Goal: Task Accomplishment & Management: Complete application form

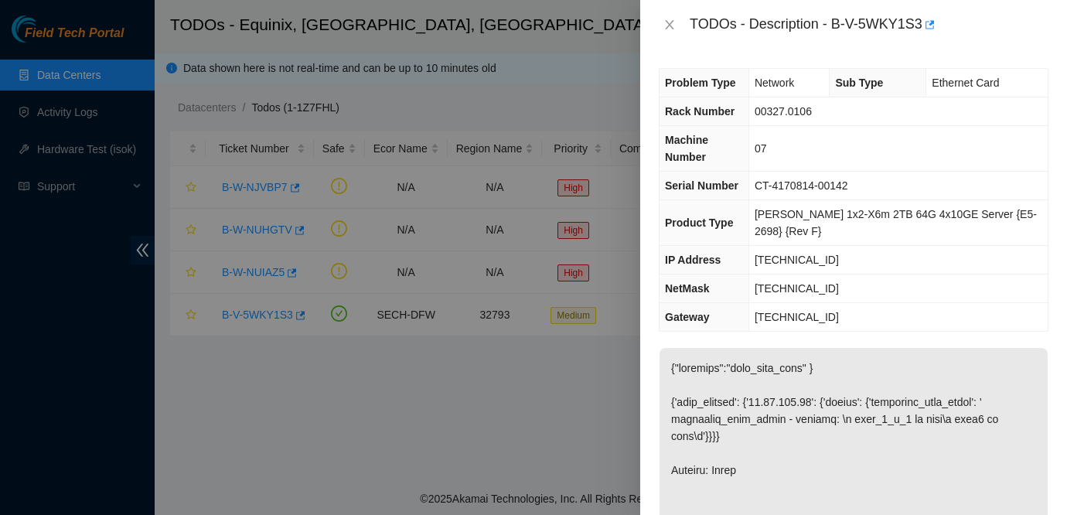
scroll to position [203, 0]
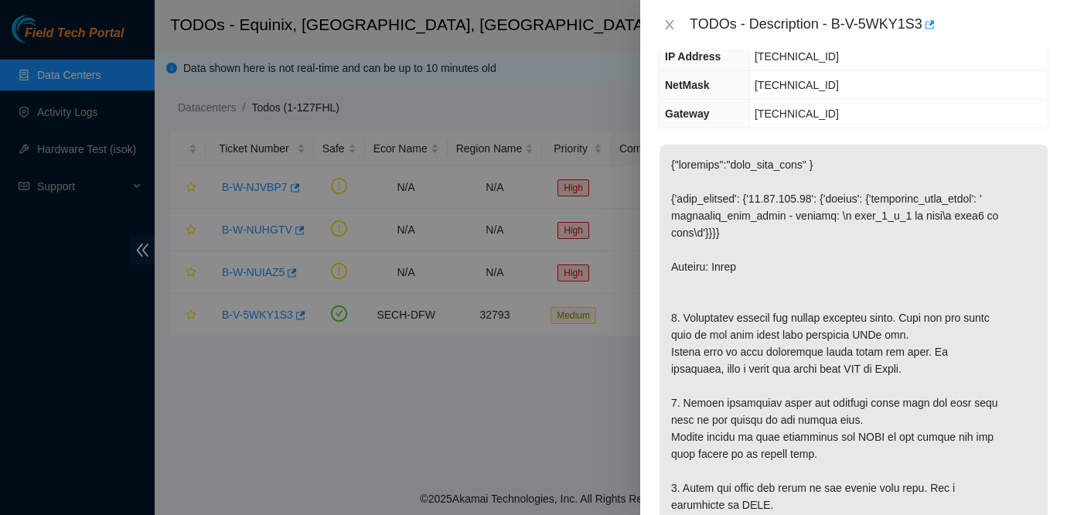
click at [70, 323] on div at bounding box center [533, 257] width 1067 height 515
click at [669, 26] on icon "close" at bounding box center [669, 25] width 12 height 12
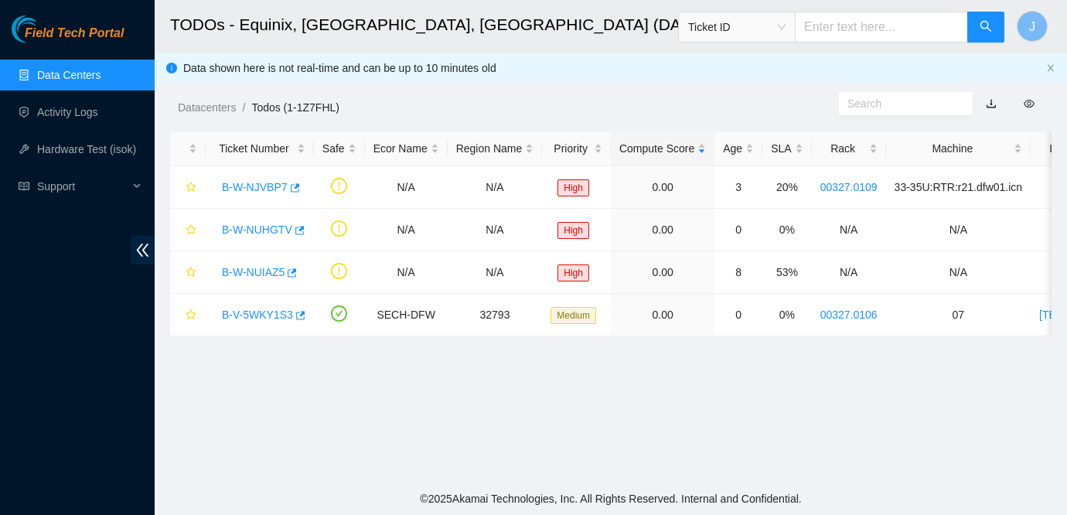
scroll to position [220, 0]
click at [53, 272] on div "Field Tech Portal Data Centers Activity Logs Hardware Test (isok) Support" at bounding box center [77, 264] width 155 height 499
click at [271, 226] on link "B-W-NUHGTV" at bounding box center [257, 229] width 70 height 12
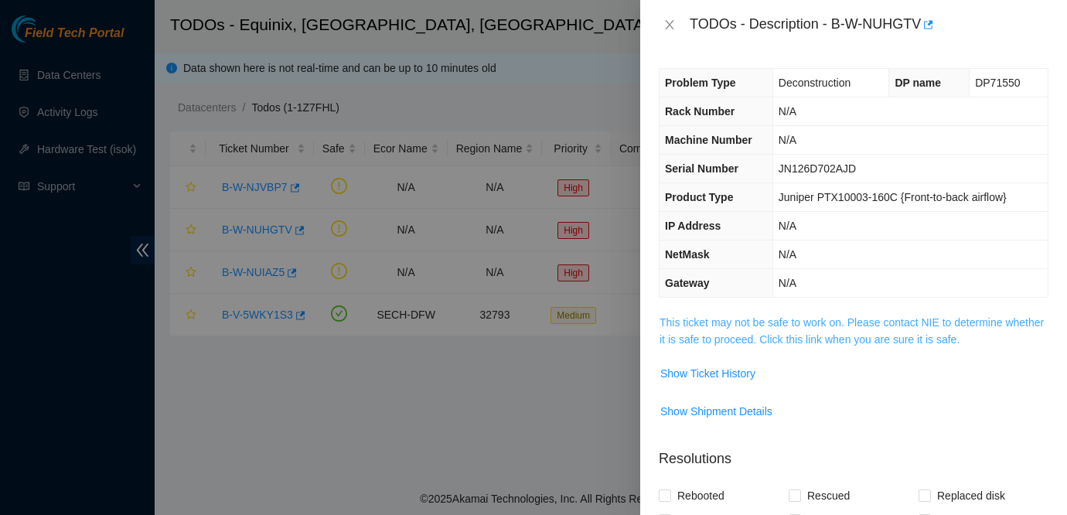
click at [805, 326] on link "This ticket may not be safe to work on. Please contact NIE to determine whether…" at bounding box center [852, 330] width 384 height 29
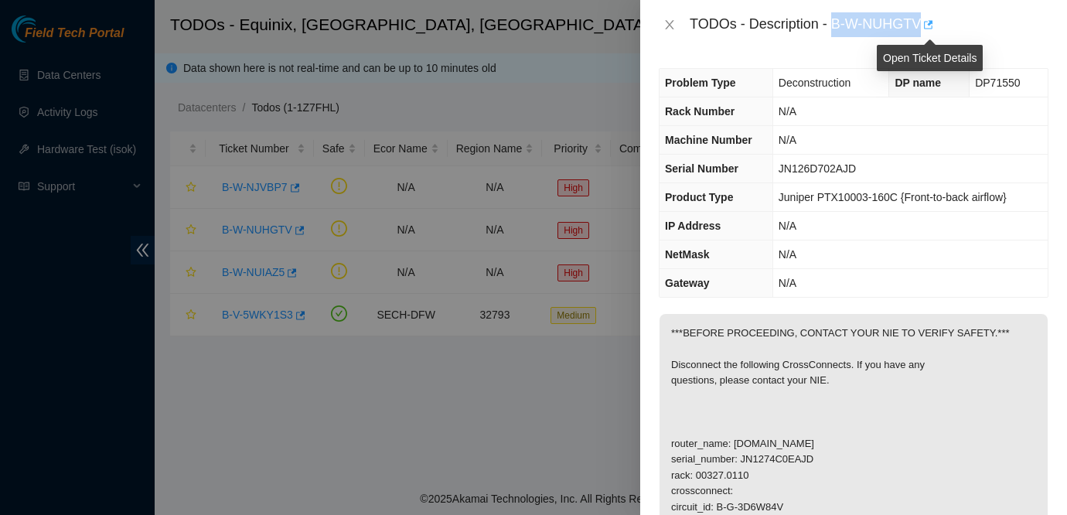
drag, startPoint x: 836, startPoint y: 24, endPoint x: 929, endPoint y: 31, distance: 93.0
click at [929, 31] on div "TODOs - Description - B-W-NUHGTV" at bounding box center [869, 24] width 359 height 25
copy div "B-W-NUHGTV"
click at [337, 429] on div at bounding box center [533, 257] width 1067 height 515
click at [49, 374] on div at bounding box center [533, 257] width 1067 height 515
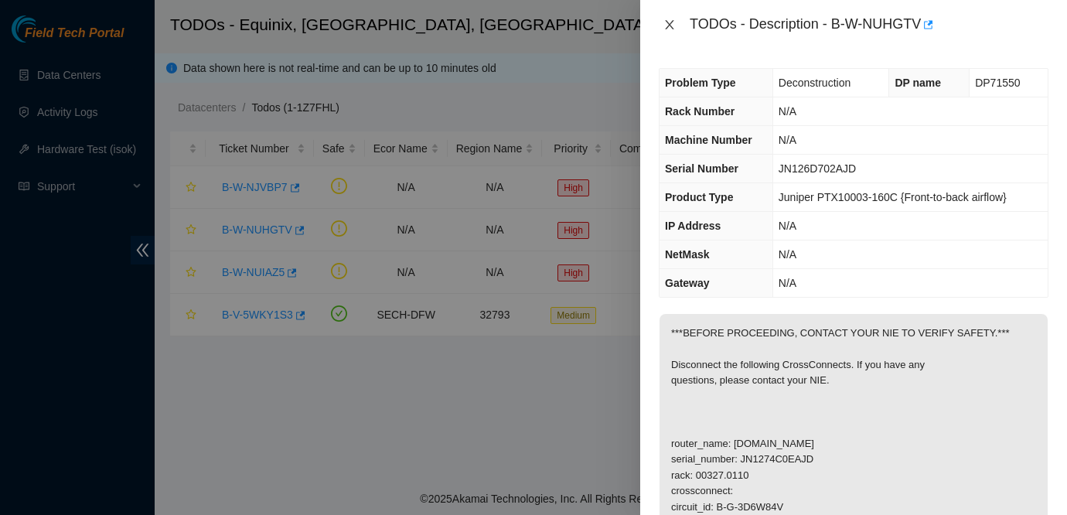
click at [670, 28] on icon "close" at bounding box center [669, 25] width 12 height 12
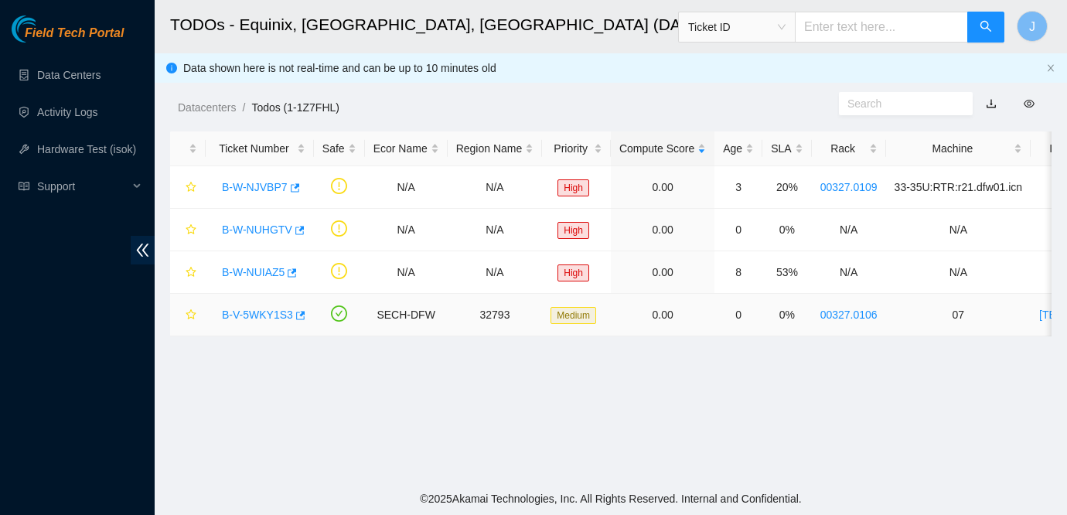
click at [242, 315] on link "B-V-5WKY1S3" at bounding box center [257, 315] width 71 height 12
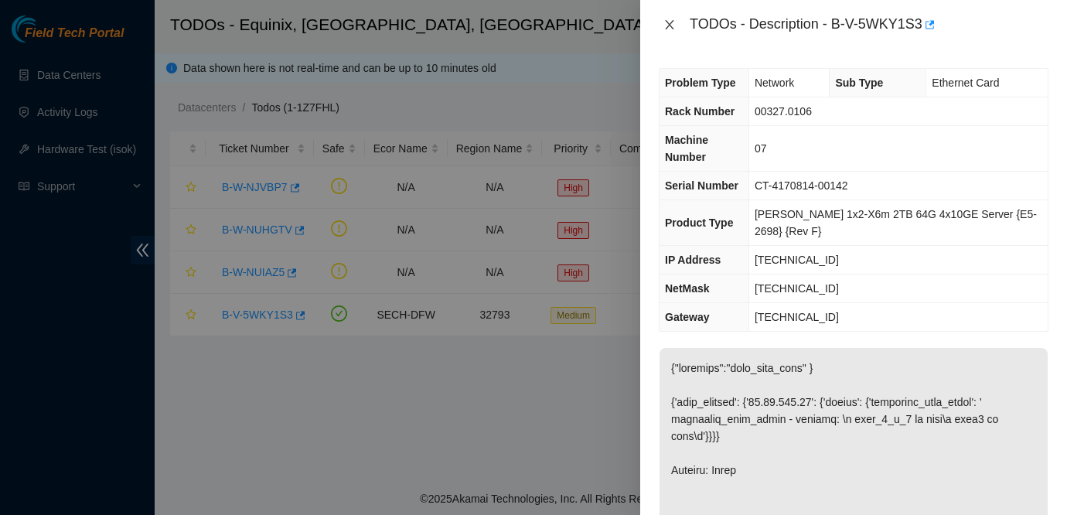
click at [672, 23] on icon "close" at bounding box center [669, 25] width 12 height 12
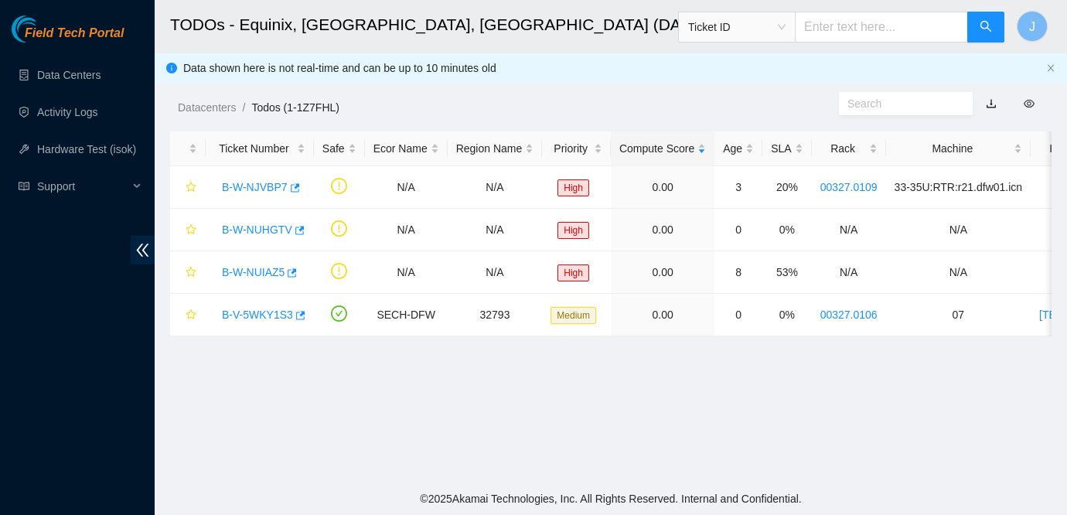
click at [25, 358] on div "Field Tech Portal Data Centers Activity Logs Hardware Test (isok) Support" at bounding box center [77, 264] width 155 height 499
click at [259, 321] on div "B-V-5WKY1S3" at bounding box center [259, 314] width 91 height 25
click at [260, 312] on link "B-V-5WKY1S3" at bounding box center [257, 315] width 71 height 12
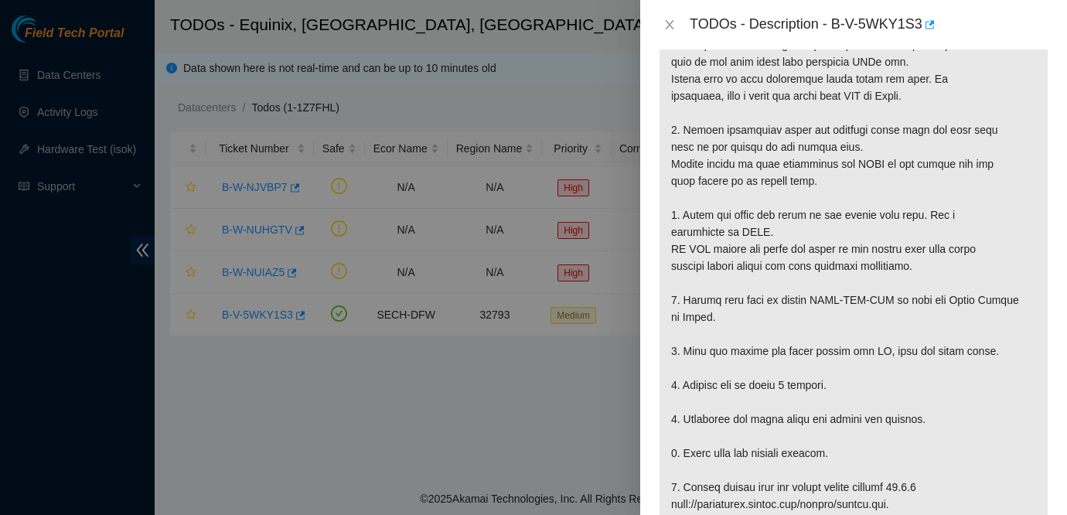
scroll to position [471, 0]
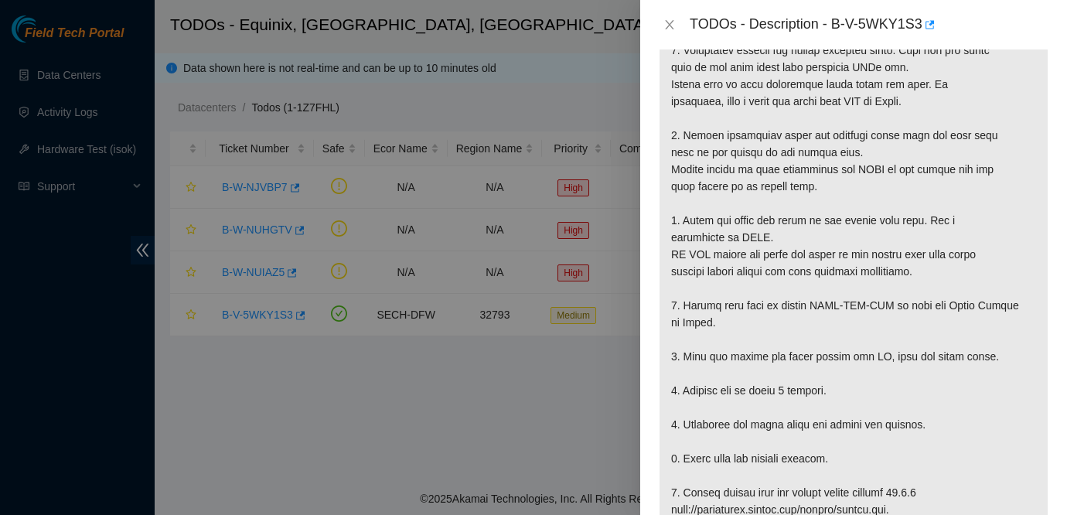
click at [979, 257] on p at bounding box center [854, 339] width 388 height 925
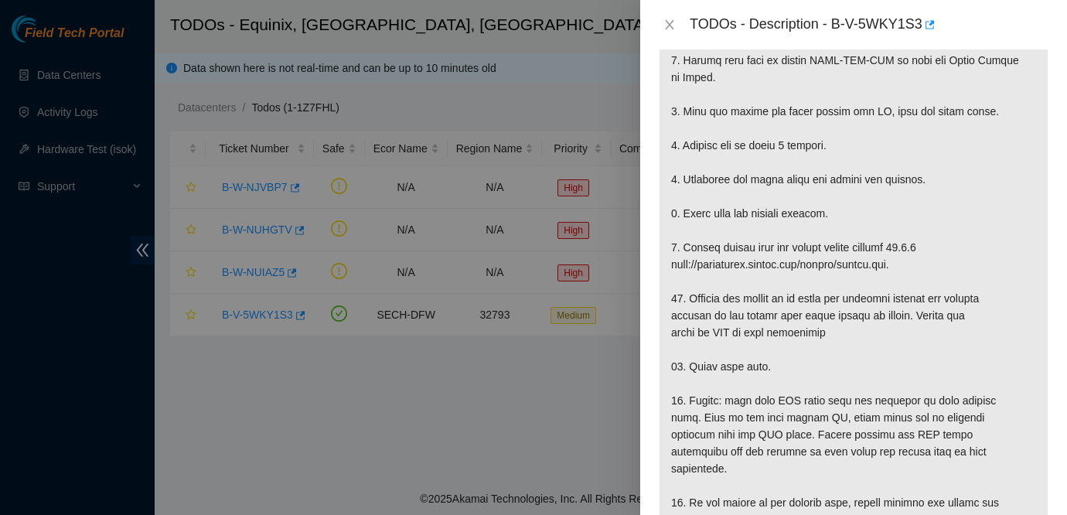
scroll to position [718, 0]
click at [42, 344] on div at bounding box center [533, 257] width 1067 height 515
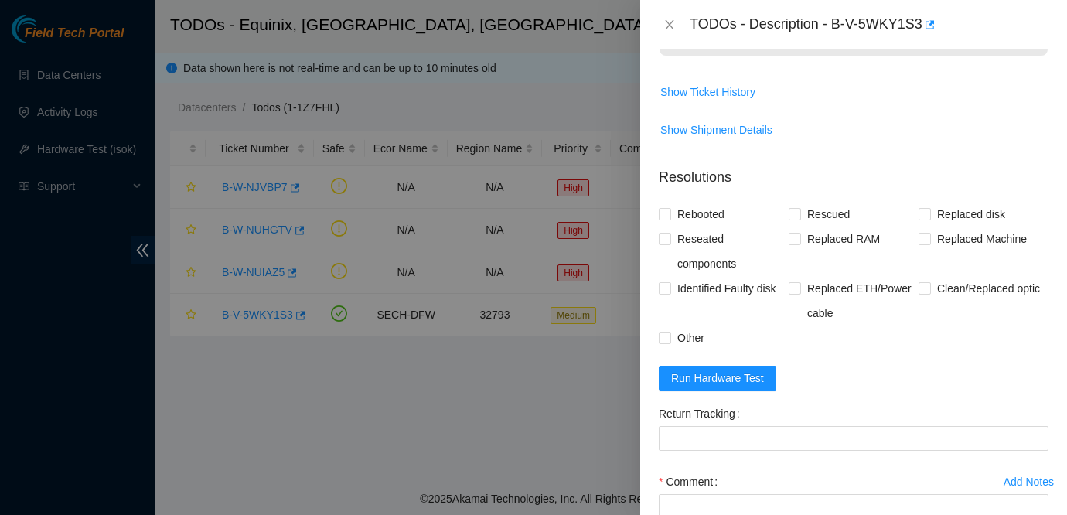
scroll to position [1247, 0]
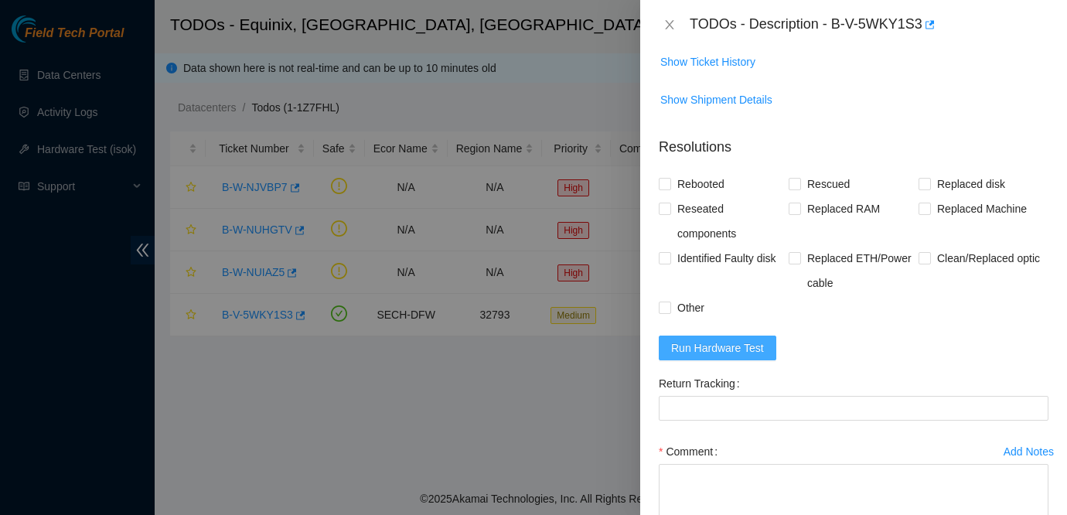
click at [719, 356] on span "Run Hardware Test" at bounding box center [717, 347] width 93 height 17
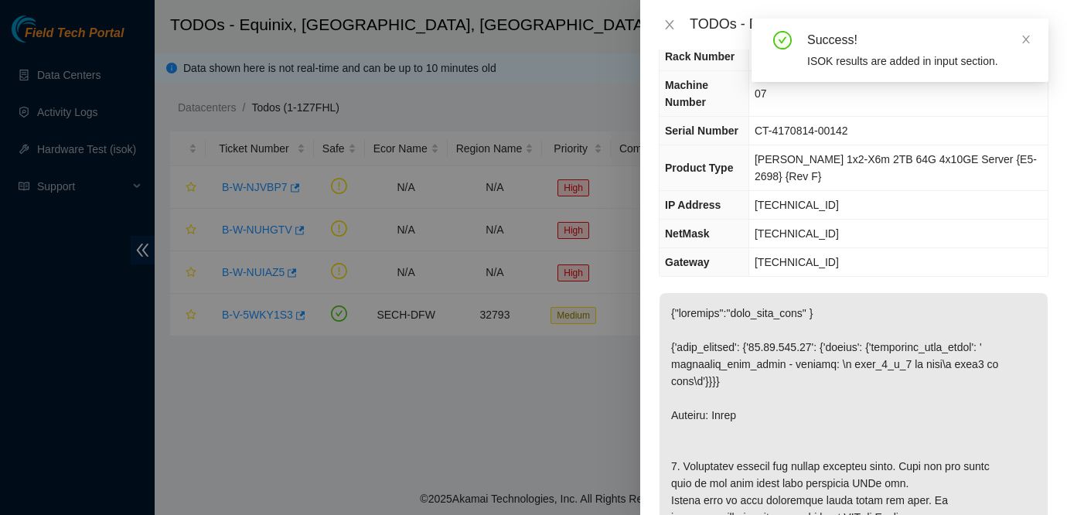
scroll to position [0, 0]
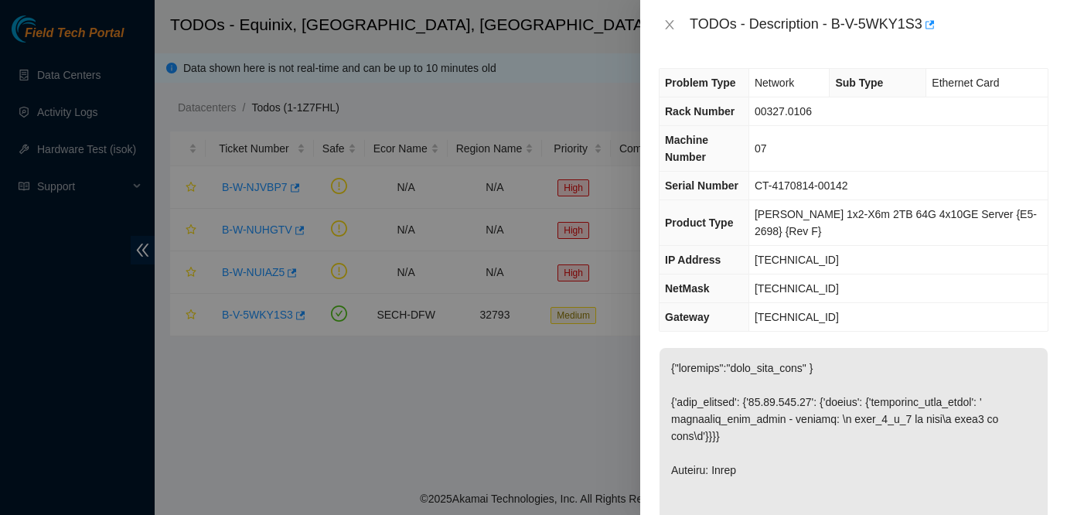
click at [122, 366] on div at bounding box center [533, 257] width 1067 height 515
click at [64, 407] on div at bounding box center [533, 257] width 1067 height 515
drag, startPoint x: 836, startPoint y: 22, endPoint x: 928, endPoint y: 28, distance: 92.2
click at [928, 28] on div "TODOs - Description - B-V-5WKY1S3" at bounding box center [869, 24] width 359 height 25
copy div "B-V-5WKY1S3"
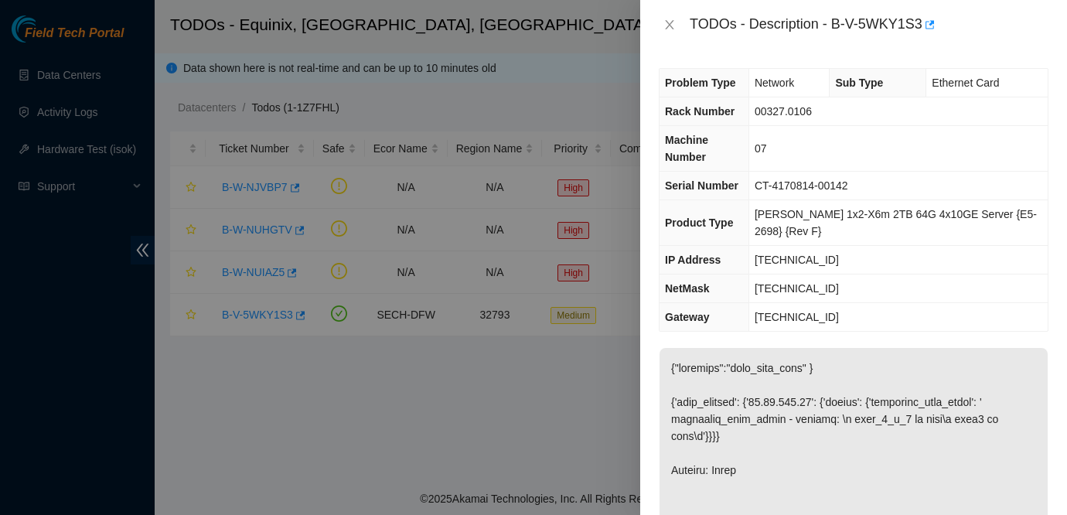
click at [999, 225] on td "[PERSON_NAME] 1x2-X6m 2TB 64G 4x10GE Server {E5-2698} {Rev F}" at bounding box center [897, 223] width 299 height 46
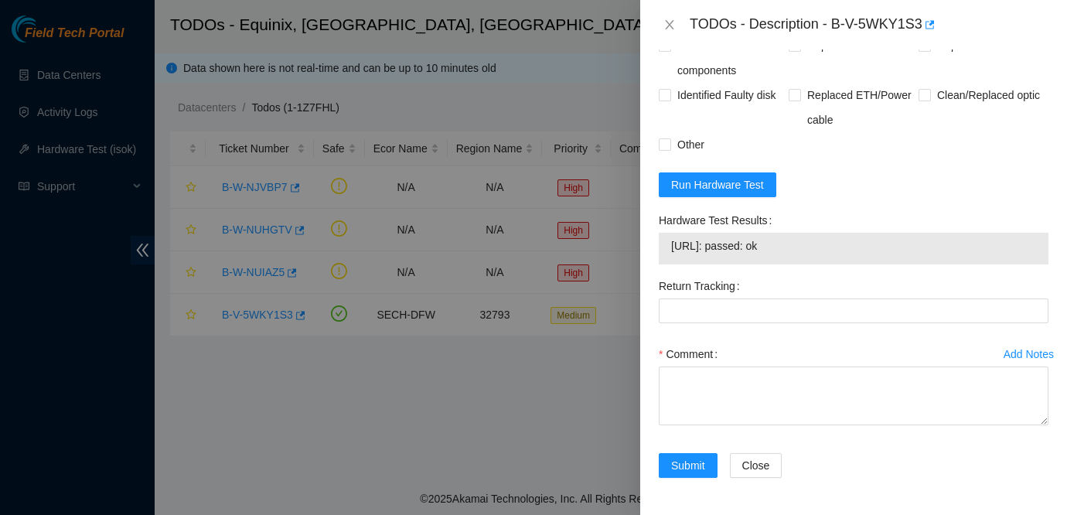
scroll to position [1444, 0]
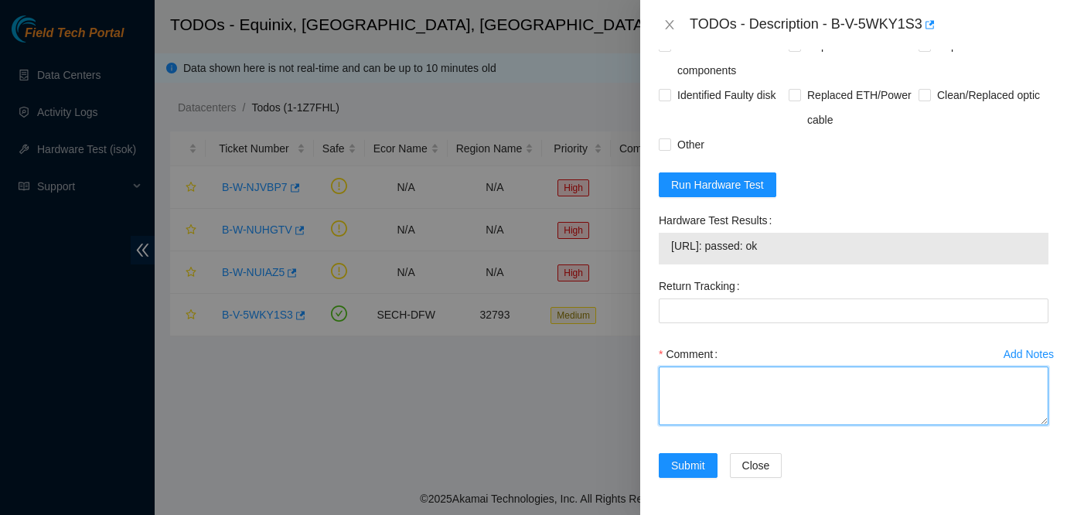
click at [763, 381] on textarea "Comment" at bounding box center [854, 395] width 390 height 59
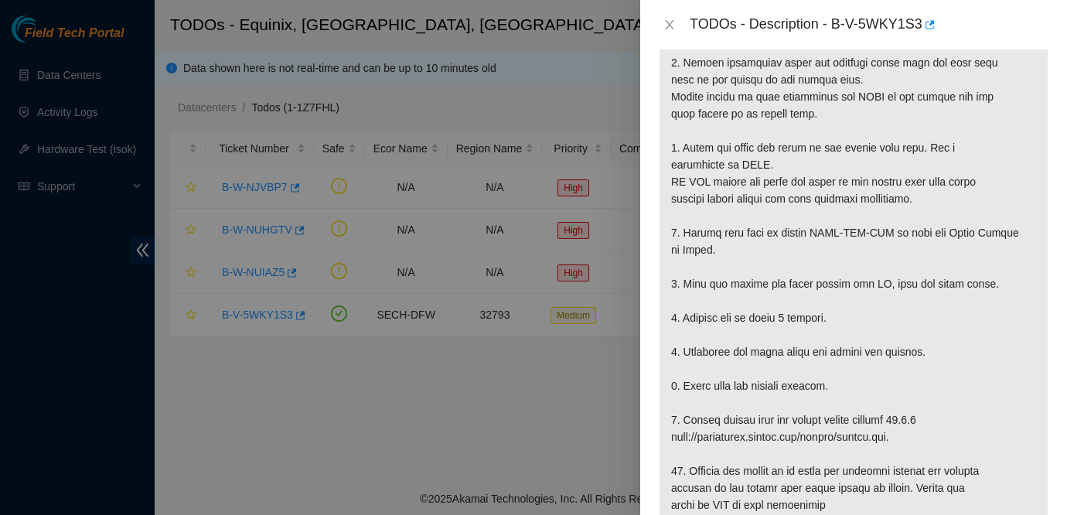
scroll to position [531, 0]
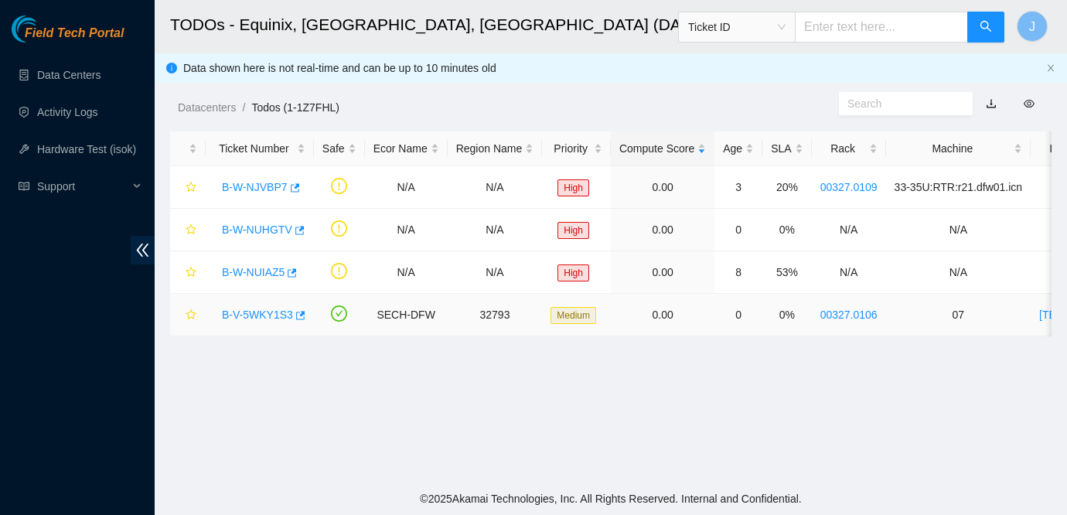
click at [248, 313] on link "B-V-5WKY1S3" at bounding box center [257, 315] width 71 height 12
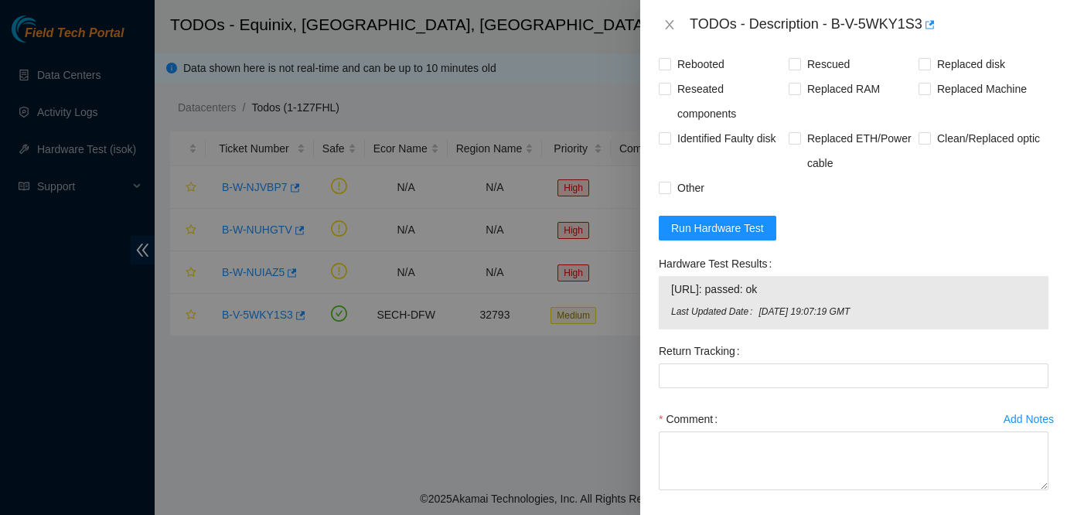
scroll to position [1466, 0]
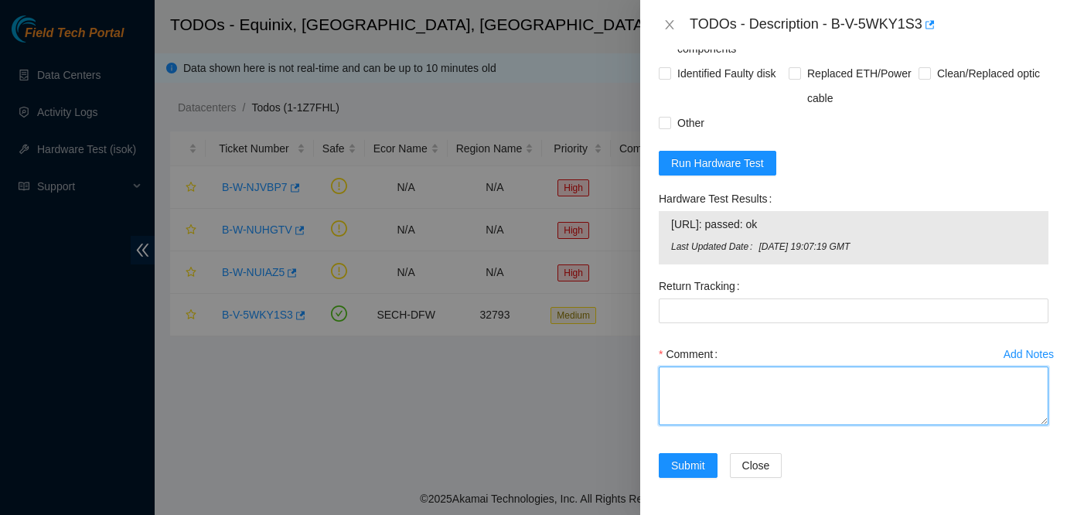
click at [785, 392] on textarea "Comment" at bounding box center [854, 395] width 390 height 59
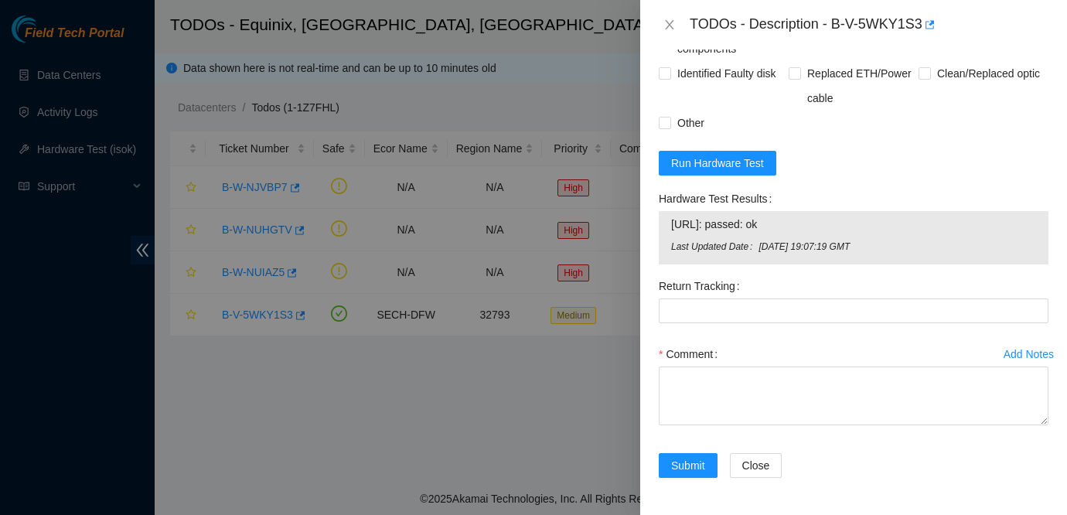
click at [8, 319] on div at bounding box center [533, 257] width 1067 height 515
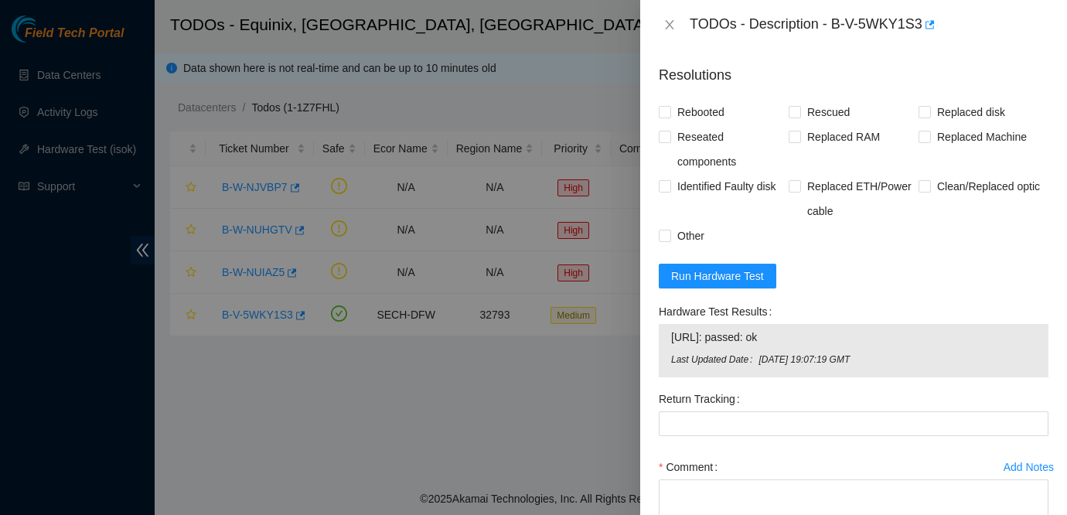
scroll to position [1305, 0]
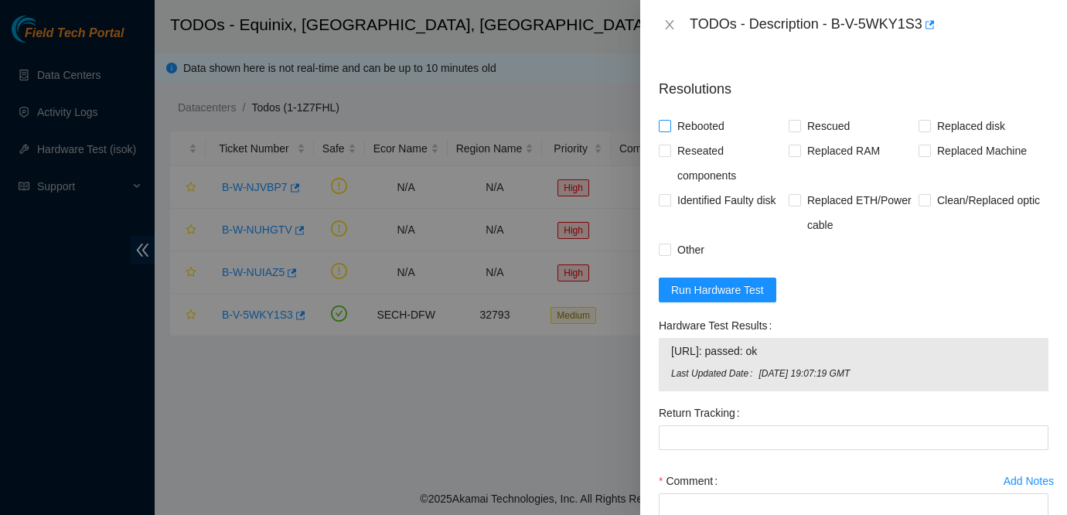
click at [708, 138] on span "Rebooted" at bounding box center [701, 126] width 60 height 25
click at [670, 131] on input "Rebooted" at bounding box center [664, 125] width 11 height 11
checkbox input "true"
click at [837, 138] on span "Rescued" at bounding box center [828, 126] width 55 height 25
click at [799, 131] on input "Rescued" at bounding box center [794, 125] width 11 height 11
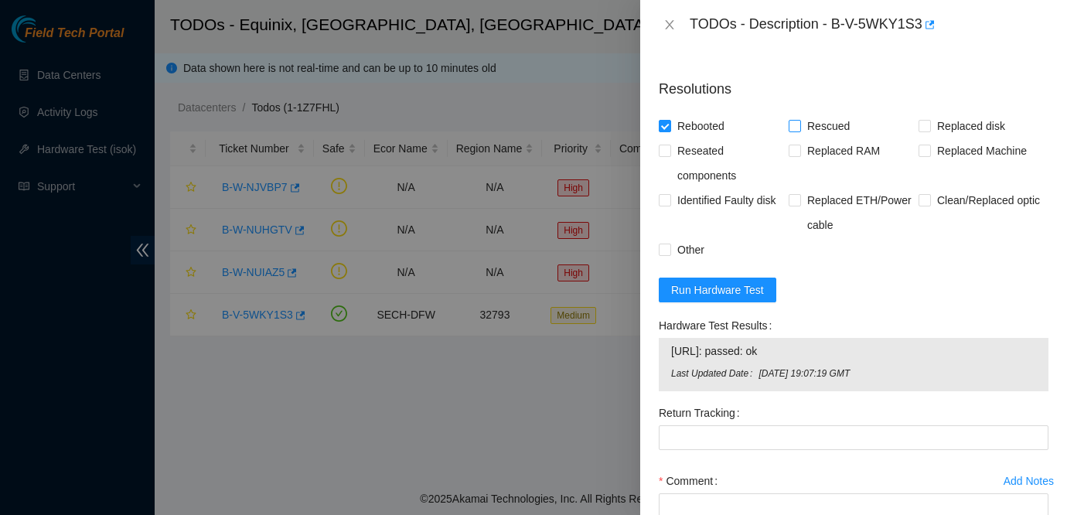
checkbox input "true"
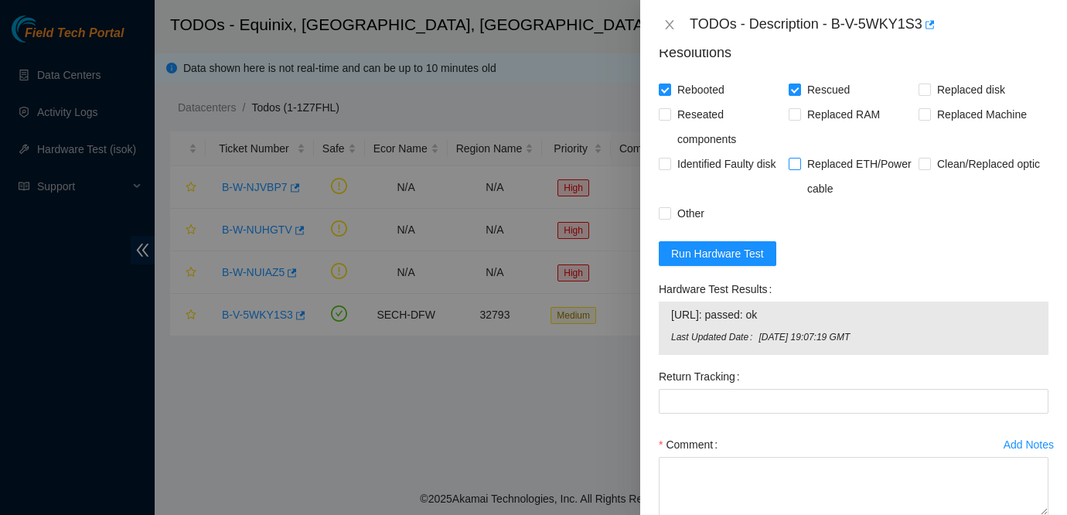
click at [859, 199] on span "Replaced ETH/Power cable" at bounding box center [860, 176] width 118 height 49
click at [799, 169] on input "Replaced ETH/Power cable" at bounding box center [794, 163] width 11 height 11
click at [850, 199] on span "Replaced ETH/Power cable" at bounding box center [860, 176] width 118 height 49
click at [799, 169] on input "Replaced ETH/Power cable" at bounding box center [794, 163] width 11 height 11
checkbox input "false"
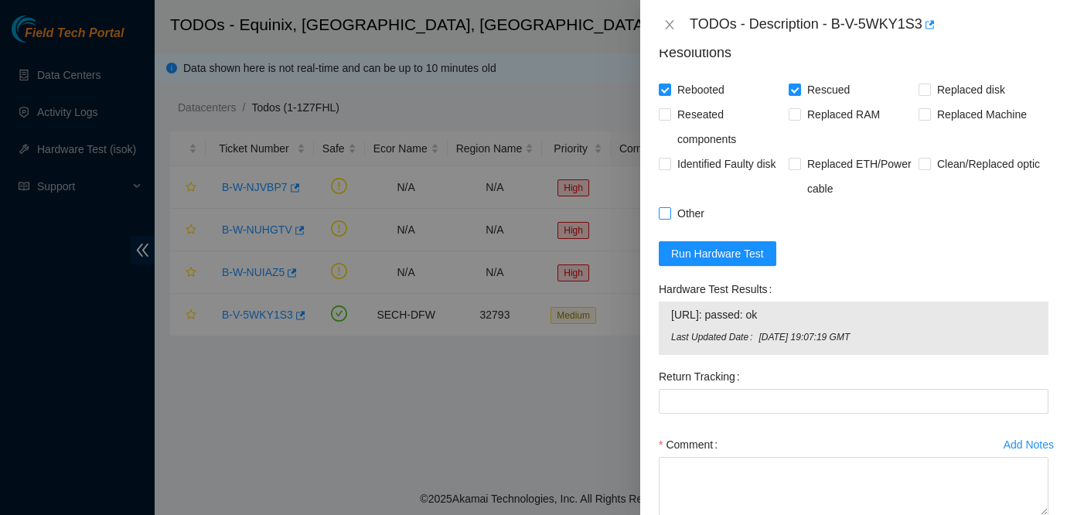
click at [703, 226] on span "Other" at bounding box center [690, 213] width 39 height 25
click at [670, 218] on input "Other" at bounding box center [664, 212] width 11 height 11
checkbox input "true"
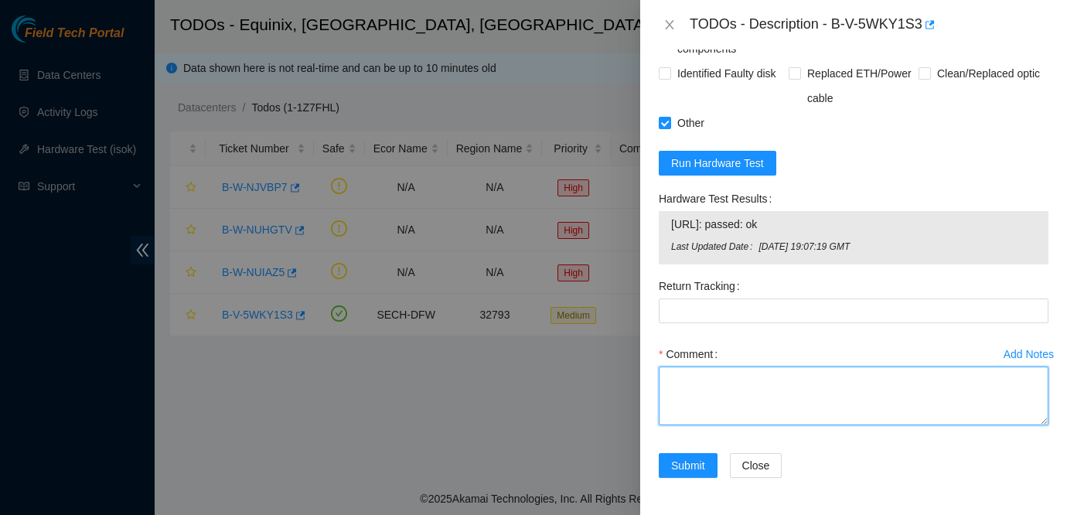
click at [704, 387] on textarea "Comment" at bounding box center [854, 395] width 390 height 59
type textarea "D"
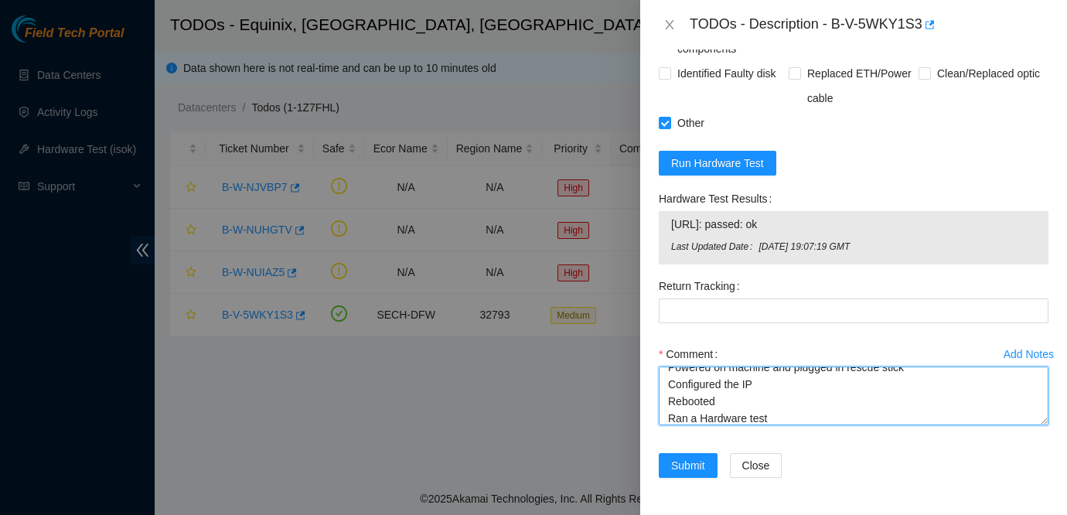
scroll to position [114, 0]
type textarea "Completed the task the ticket has asked me to do. Powered down the machine wait…"
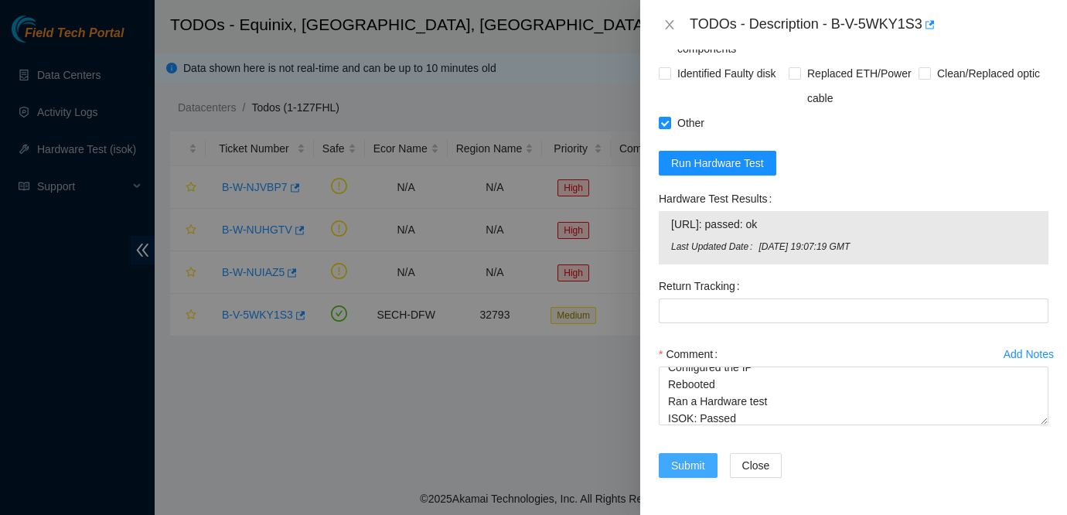
click at [693, 458] on span "Submit" at bounding box center [688, 465] width 34 height 17
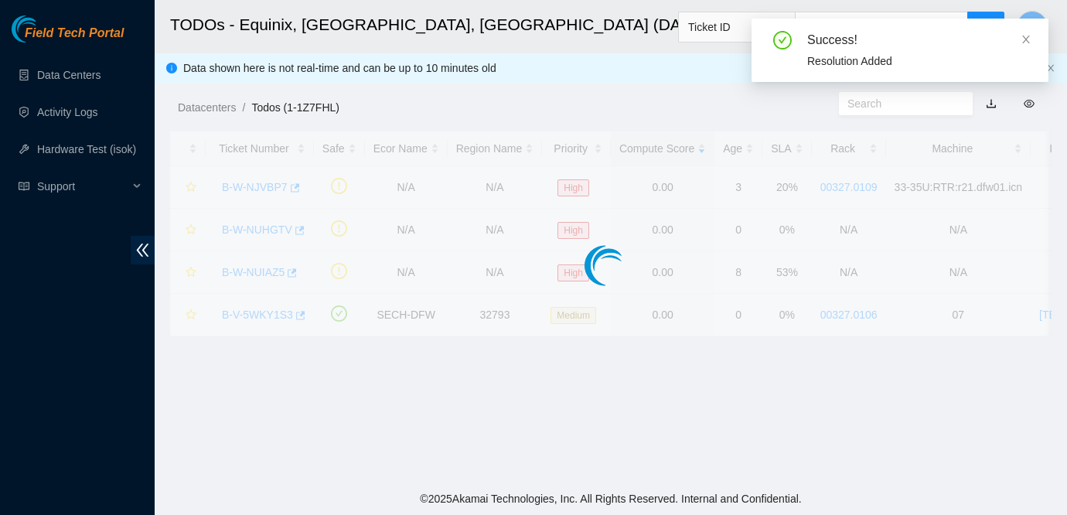
scroll to position [399, 0]
